Goal: Go to known website: Go to known website

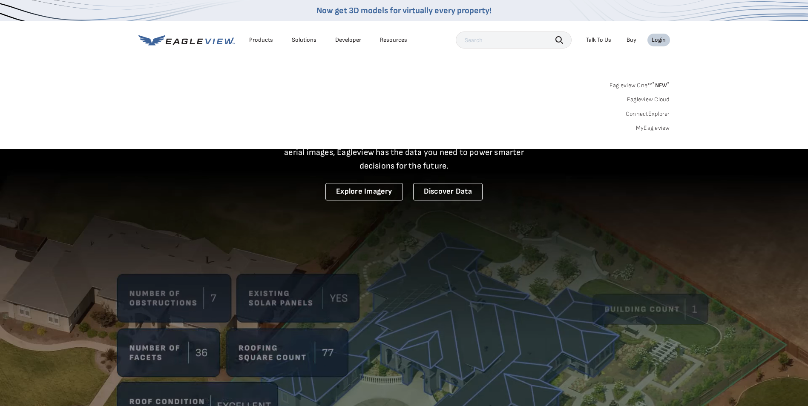
click at [630, 84] on link "Eagleview One™ * NEW *" at bounding box center [639, 84] width 60 height 10
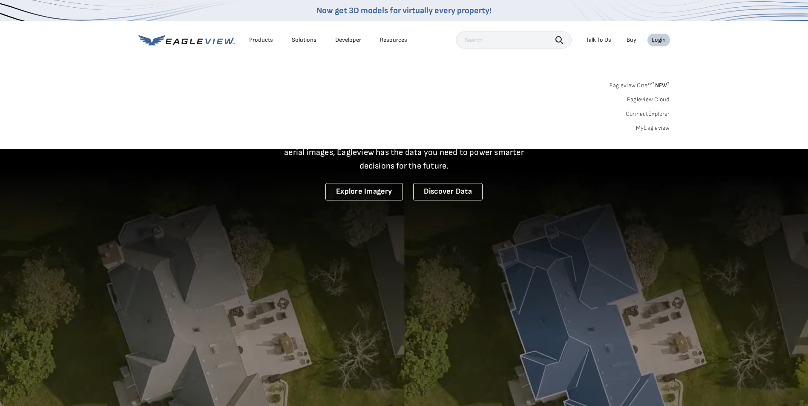
click at [658, 40] on div "Login" at bounding box center [658, 40] width 14 height 8
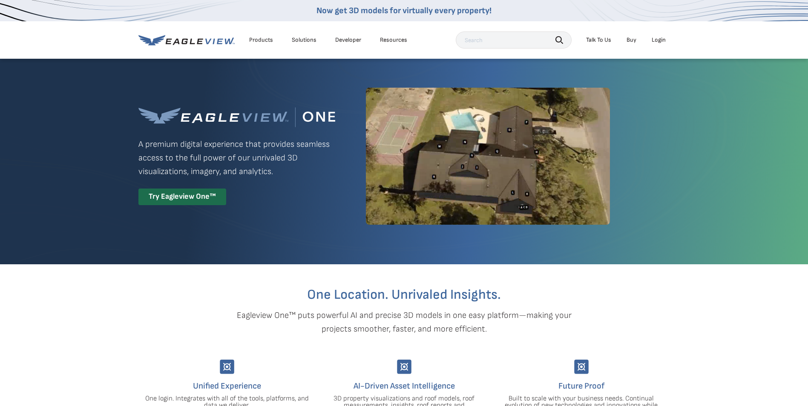
click at [658, 40] on div "Login" at bounding box center [658, 40] width 14 height 8
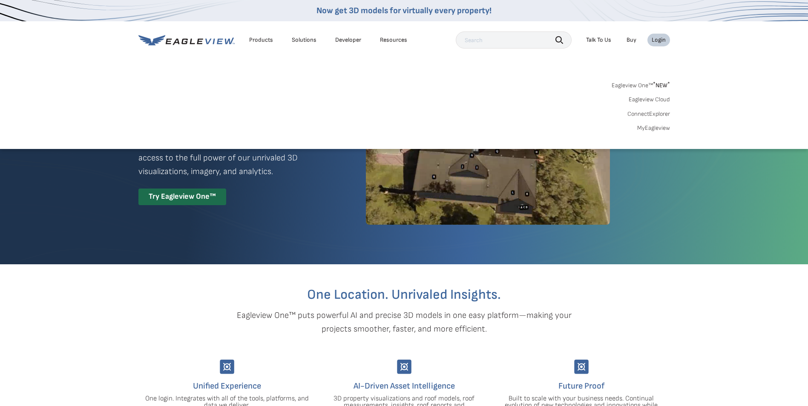
click at [657, 45] on li "Login" at bounding box center [658, 40] width 23 height 13
click at [657, 42] on div "Login" at bounding box center [658, 40] width 14 height 8
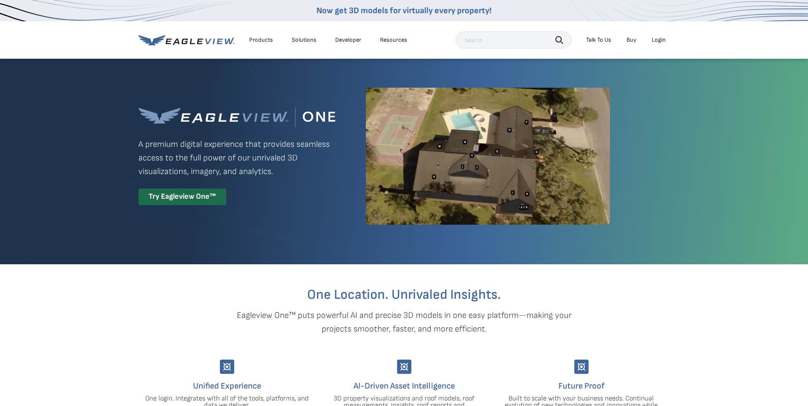
click at [657, 40] on div "Login" at bounding box center [658, 40] width 14 height 8
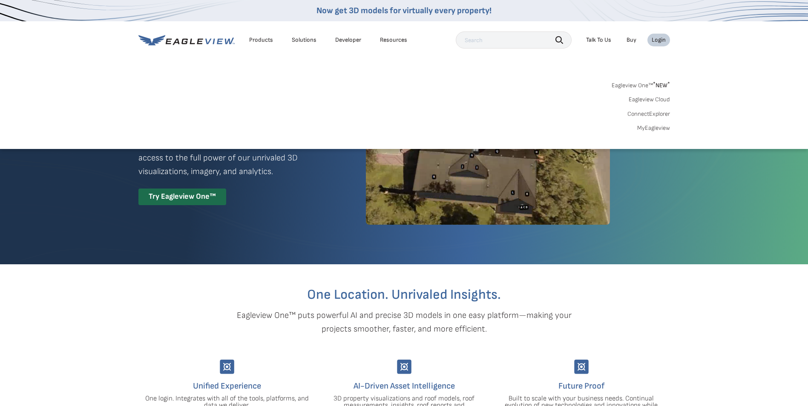
click at [631, 85] on link "Eagleview One™ * NEW *" at bounding box center [640, 84] width 58 height 10
click at [656, 83] on span "* NEW *" at bounding box center [661, 85] width 17 height 7
click at [650, 129] on link "MyEagleview" at bounding box center [653, 128] width 33 height 8
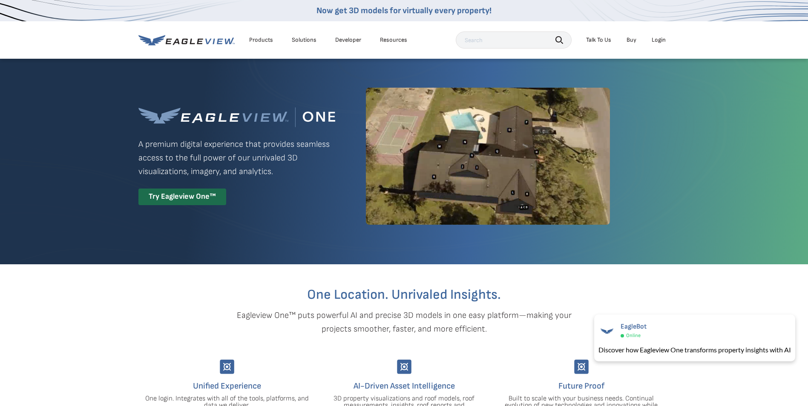
click at [655, 39] on div "Login" at bounding box center [658, 40] width 14 height 8
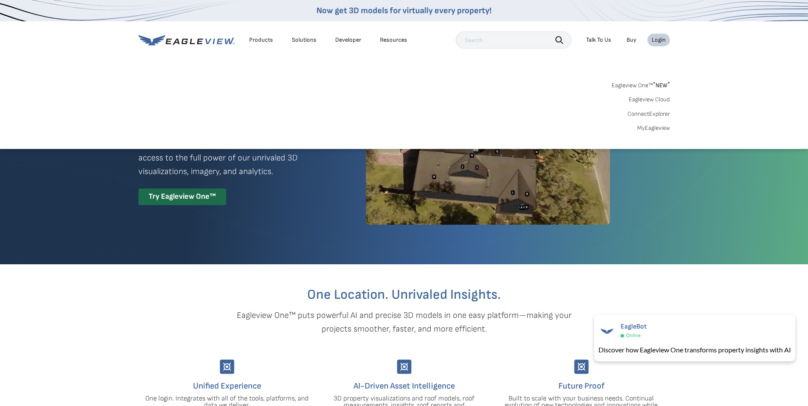
click at [651, 132] on link "MyEagleview" at bounding box center [653, 128] width 33 height 8
